Goal: Transaction & Acquisition: Obtain resource

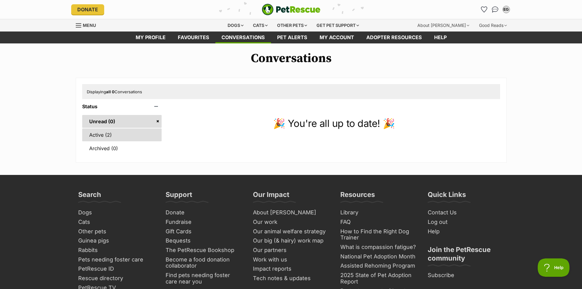
click at [96, 134] on link "Active (2)" at bounding box center [122, 134] width 80 height 13
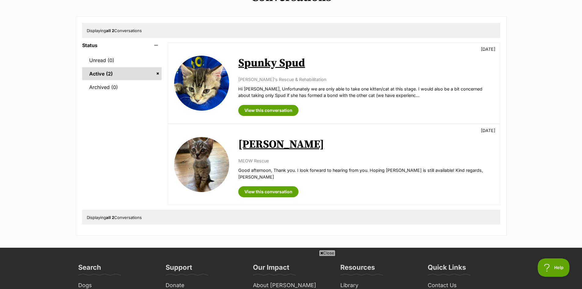
click at [248, 142] on link "Zach" at bounding box center [281, 144] width 86 height 14
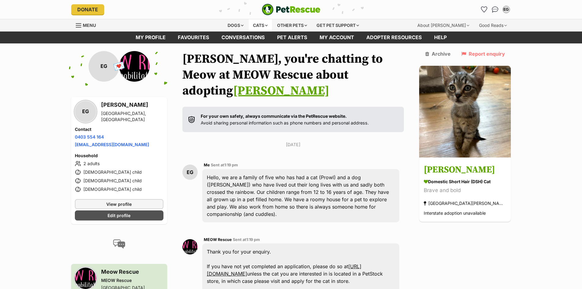
click at [256, 24] on div "Cats" at bounding box center [260, 25] width 23 height 12
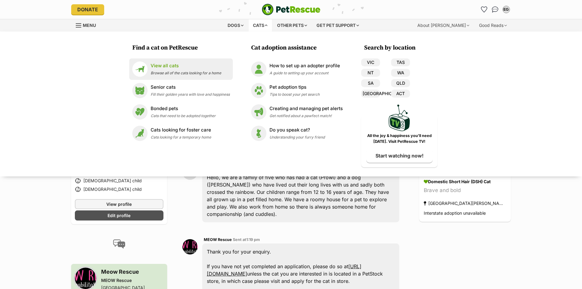
click at [163, 67] on p "View all cats" at bounding box center [186, 65] width 71 height 7
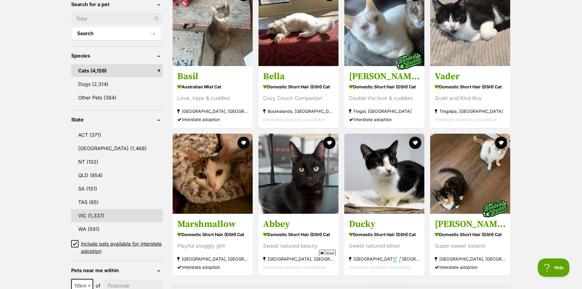
click at [102, 214] on link "VIC (1,337)" at bounding box center [117, 215] width 92 height 13
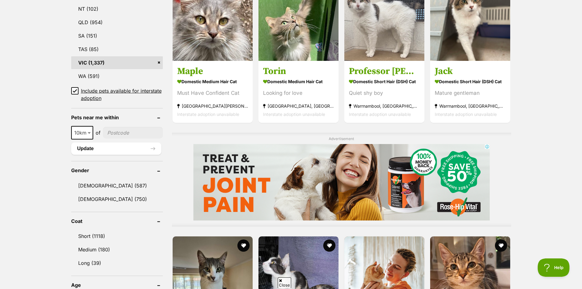
click at [75, 89] on icon at bounding box center [75, 91] width 4 height 4
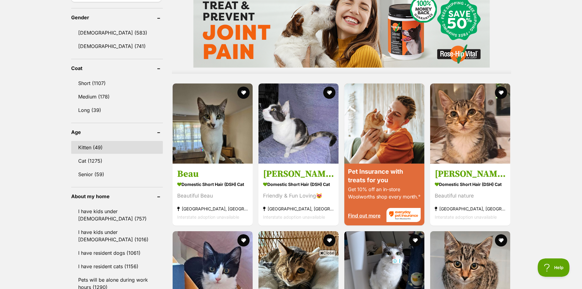
click at [83, 141] on link "Kitten (49)" at bounding box center [117, 147] width 92 height 13
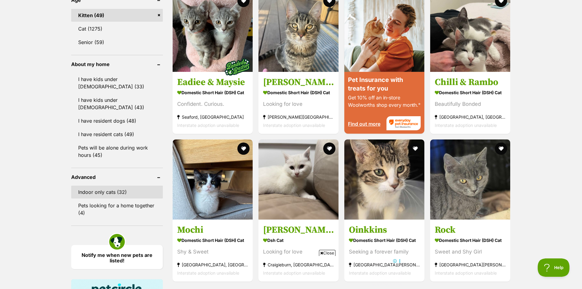
click at [100, 185] on link "Indoor only cats (32)" at bounding box center [117, 191] width 92 height 13
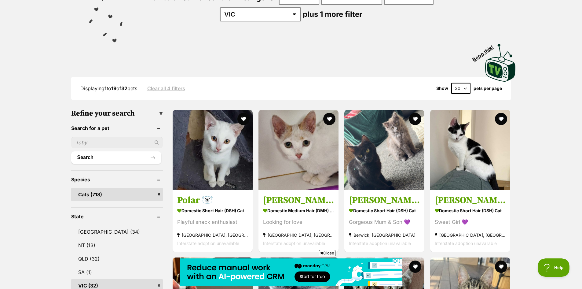
scroll to position [122, 0]
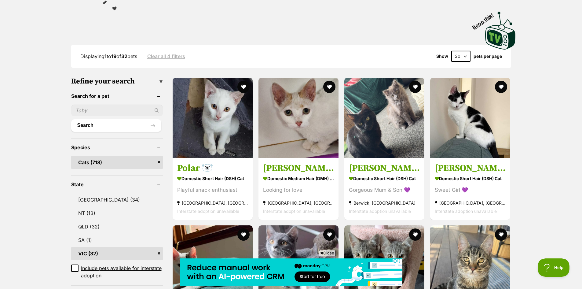
click at [465, 55] on select "20 40 60" at bounding box center [460, 56] width 19 height 11
select select "60"
click at [451, 51] on select "20 40 60" at bounding box center [460, 56] width 19 height 11
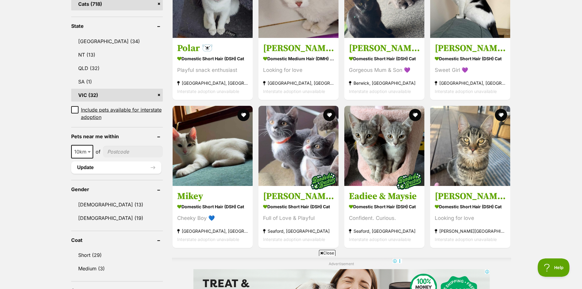
scroll to position [305, 0]
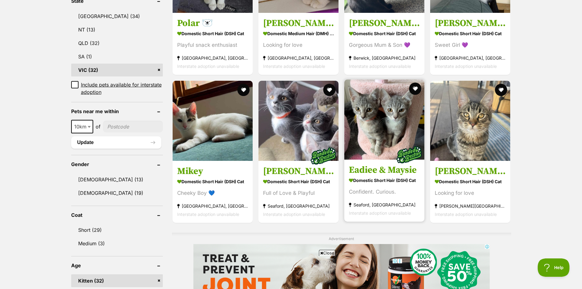
click at [388, 125] on img at bounding box center [384, 119] width 80 height 80
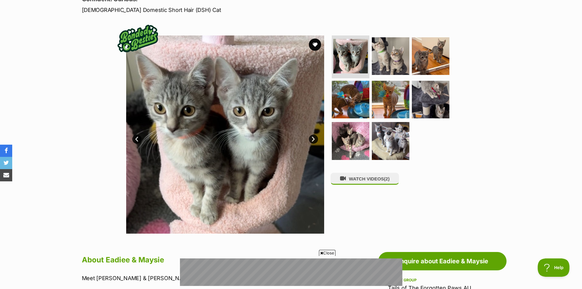
click at [313, 138] on link "Next" at bounding box center [313, 138] width 9 height 9
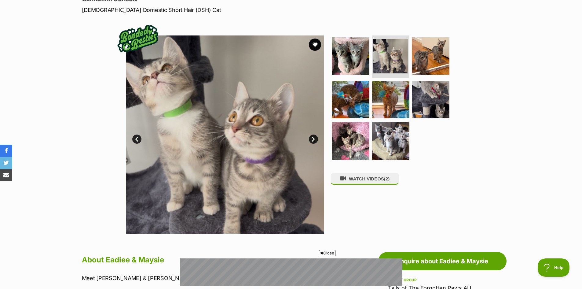
click at [313, 138] on link "Next" at bounding box center [313, 138] width 9 height 9
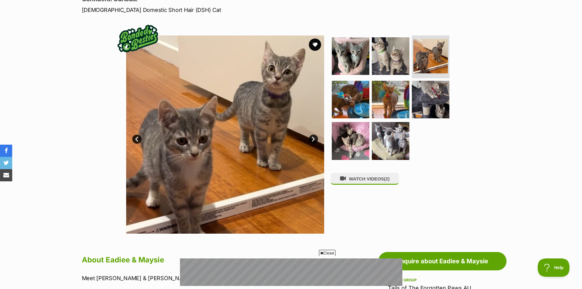
click at [312, 138] on link "Next" at bounding box center [313, 138] width 9 height 9
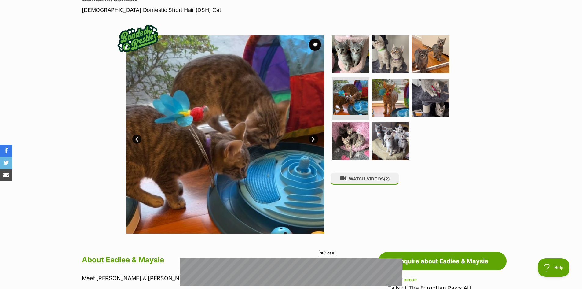
click at [312, 138] on link "Next" at bounding box center [313, 138] width 9 height 9
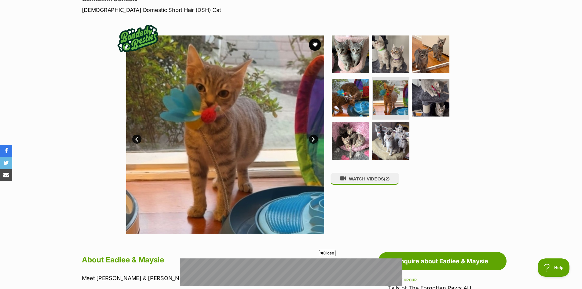
click at [312, 138] on link "Next" at bounding box center [313, 138] width 9 height 9
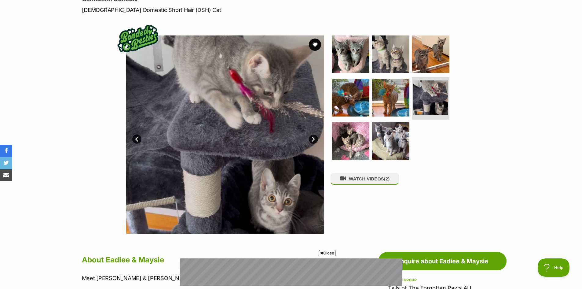
click at [312, 138] on link "Next" at bounding box center [313, 138] width 9 height 9
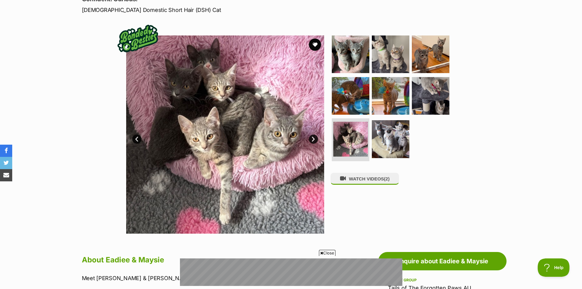
click at [312, 138] on link "Next" at bounding box center [313, 138] width 9 height 9
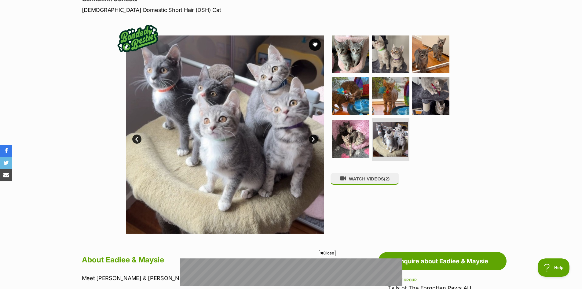
click at [315, 137] on link "Next" at bounding box center [313, 138] width 9 height 9
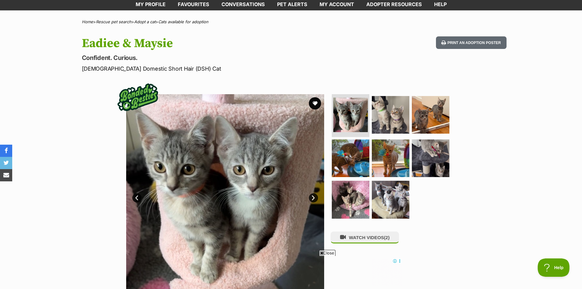
scroll to position [31, 0]
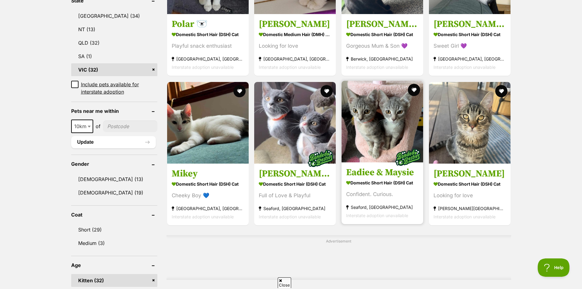
click at [388, 136] on img at bounding box center [382, 122] width 82 height 82
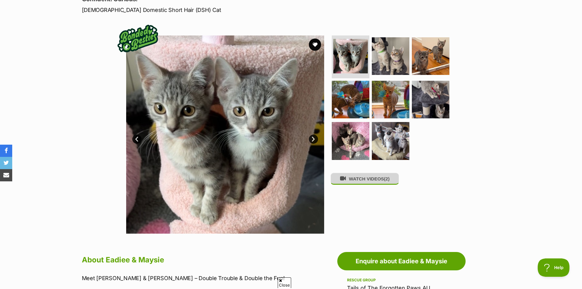
click at [363, 183] on button "WATCH VIDEOS (2)" at bounding box center [364, 179] width 68 height 12
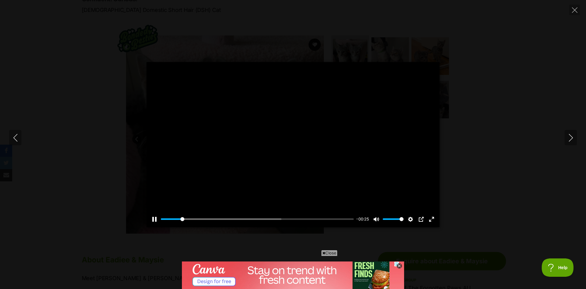
type input "11.92"
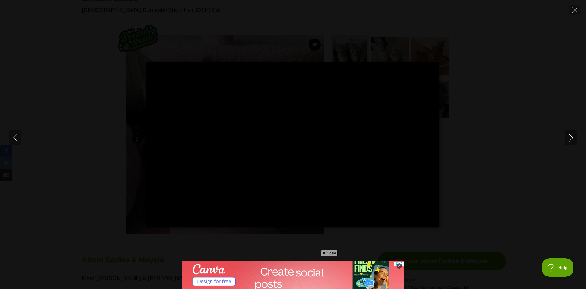
type input "100"
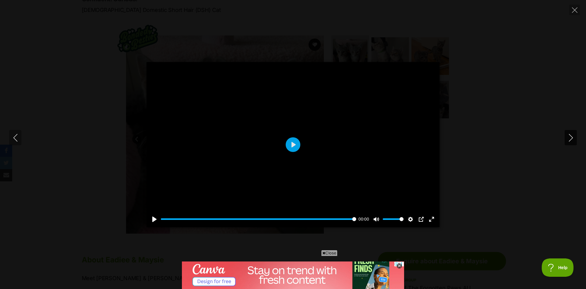
click at [571, 135] on icon "Next" at bounding box center [571, 138] width 8 height 8
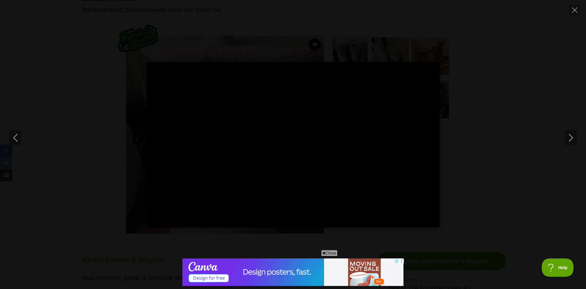
type input "100"
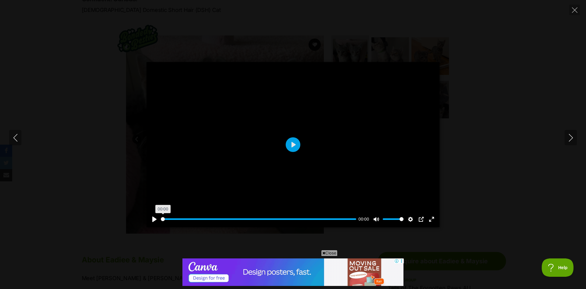
click at [162, 217] on input "Seek" at bounding box center [258, 219] width 195 height 6
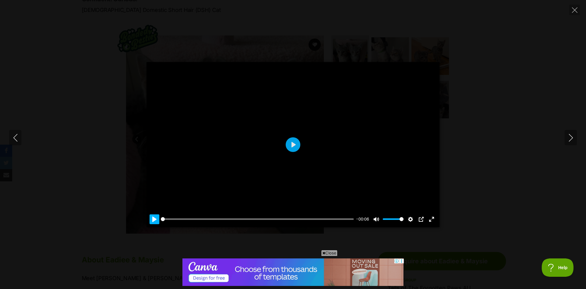
click at [155, 220] on button "Pause Play" at bounding box center [155, 219] width 10 height 10
type input "100"
click at [575, 9] on icon "Close" at bounding box center [574, 9] width 5 height 5
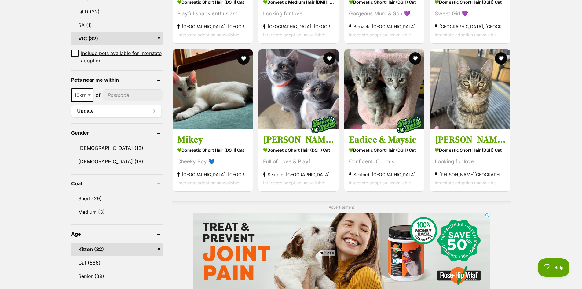
scroll to position [336, 0]
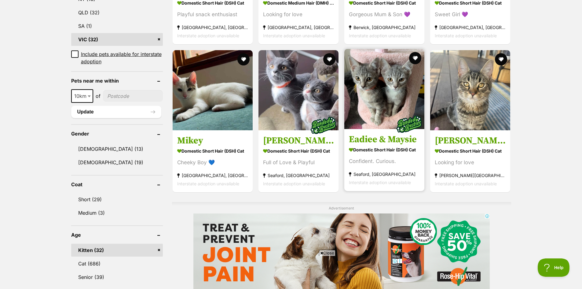
click at [385, 96] on img at bounding box center [384, 89] width 80 height 80
